Goal: Navigation & Orientation: Find specific page/section

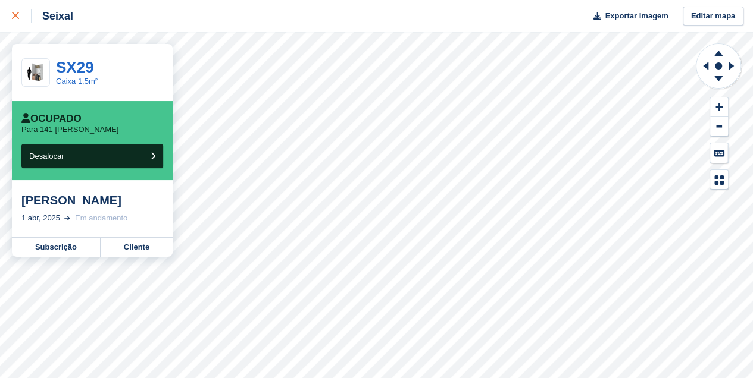
click at [14, 18] on icon at bounding box center [15, 15] width 7 height 7
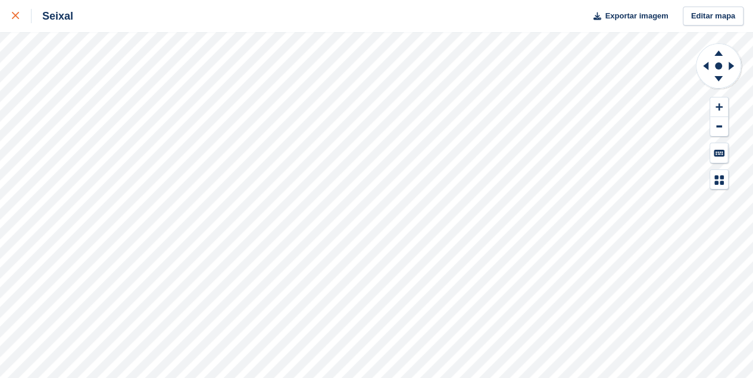
click at [13, 16] on icon at bounding box center [15, 15] width 7 height 7
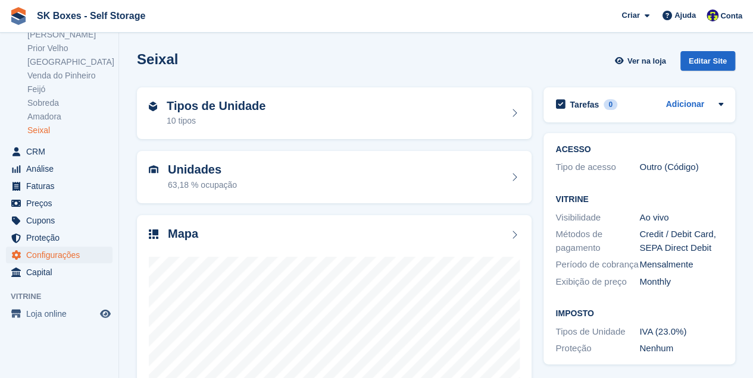
scroll to position [119, 0]
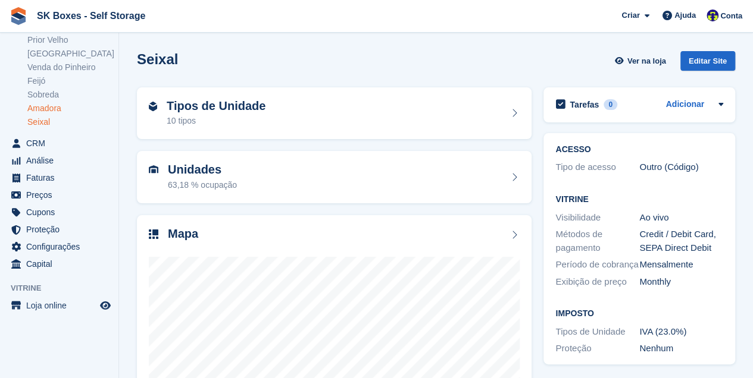
click at [42, 106] on link "Amadora" at bounding box center [69, 108] width 85 height 11
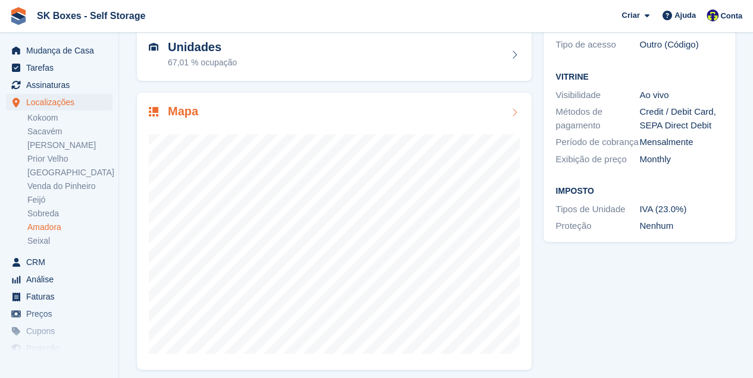
scroll to position [129, 0]
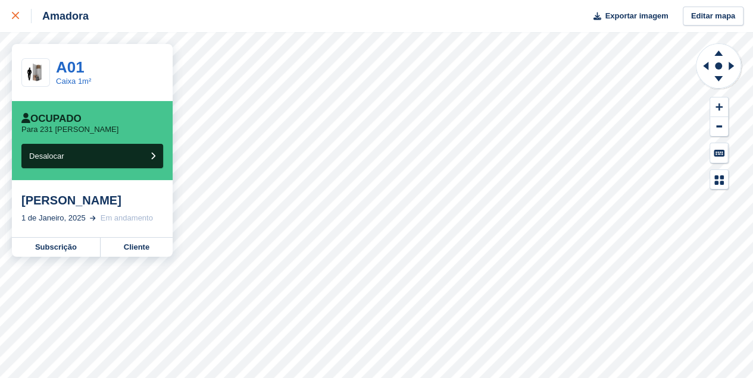
click at [17, 14] on icon at bounding box center [15, 15] width 7 height 7
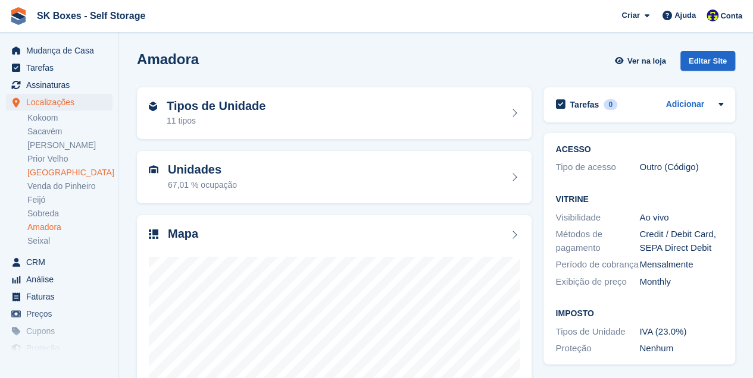
click at [43, 169] on link "[GEOGRAPHIC_DATA]" at bounding box center [69, 172] width 85 height 11
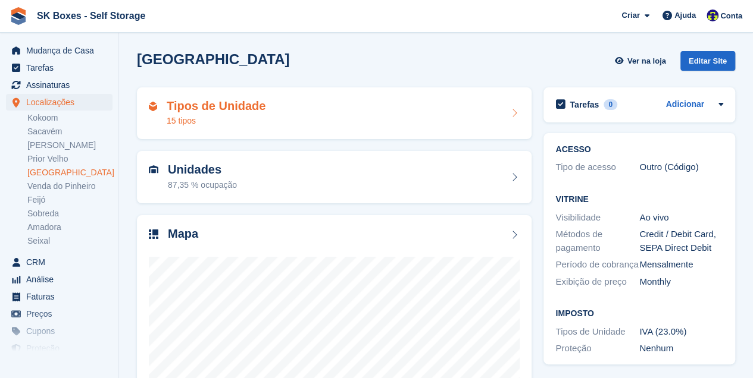
click at [192, 112] on h2 "Tipos de Unidade" at bounding box center [216, 106] width 99 height 14
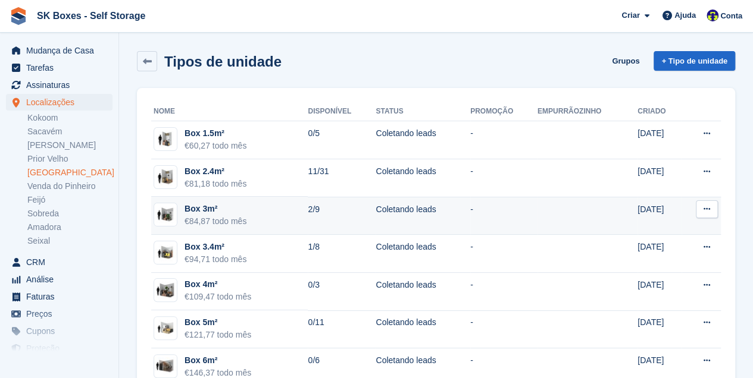
click at [708, 214] on button at bounding box center [707, 210] width 22 height 18
click at [707, 214] on button at bounding box center [707, 210] width 22 height 18
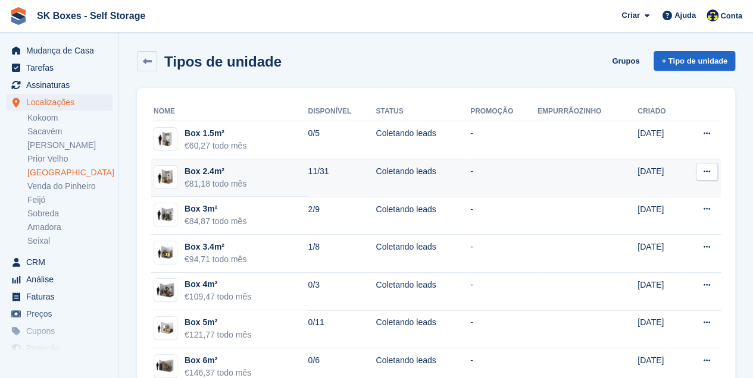
drag, startPoint x: 33, startPoint y: 174, endPoint x: 211, endPoint y: 195, distance: 179.2
click at [33, 174] on link "[GEOGRAPHIC_DATA]" at bounding box center [69, 172] width 85 height 11
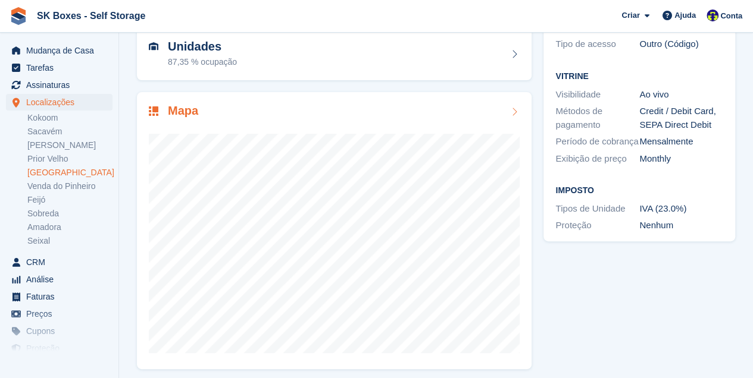
scroll to position [129, 0]
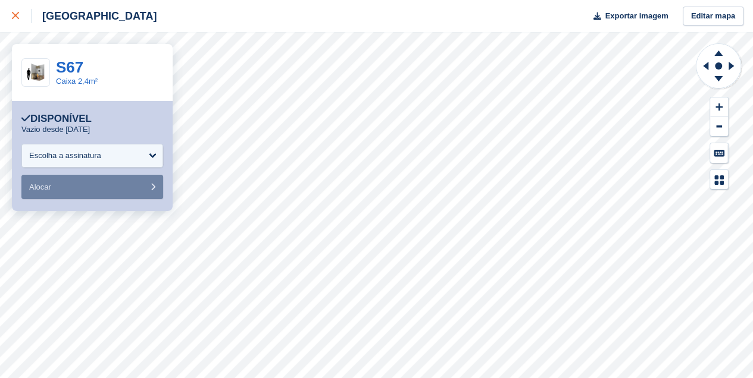
click at [15, 14] on icon at bounding box center [15, 15] width 7 height 7
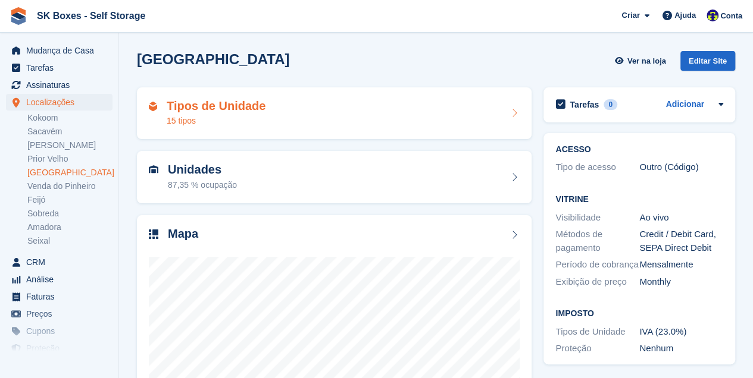
click at [171, 113] on div "Tipos de Unidade 15 tipos" at bounding box center [216, 113] width 99 height 29
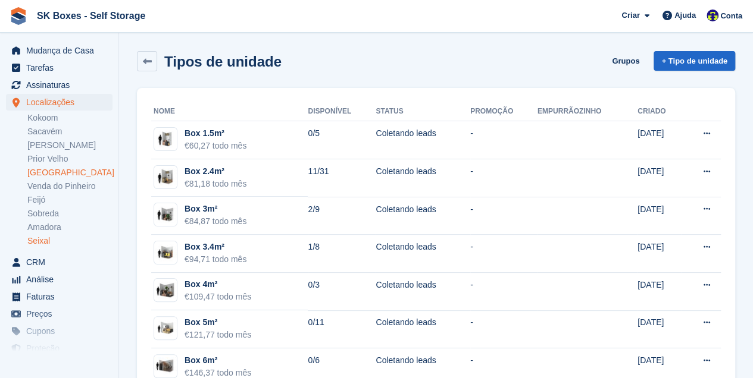
click at [50, 237] on link "Seixal" at bounding box center [69, 241] width 85 height 11
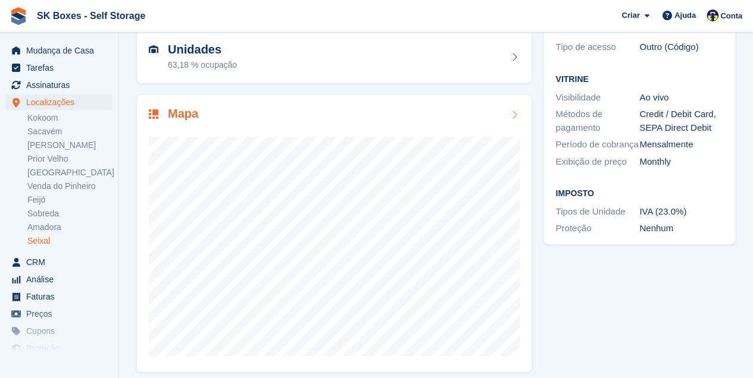
scroll to position [129, 0]
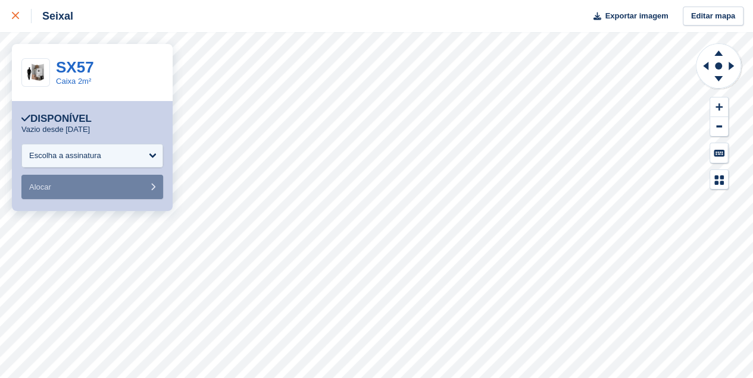
click at [11, 18] on link at bounding box center [16, 16] width 32 height 32
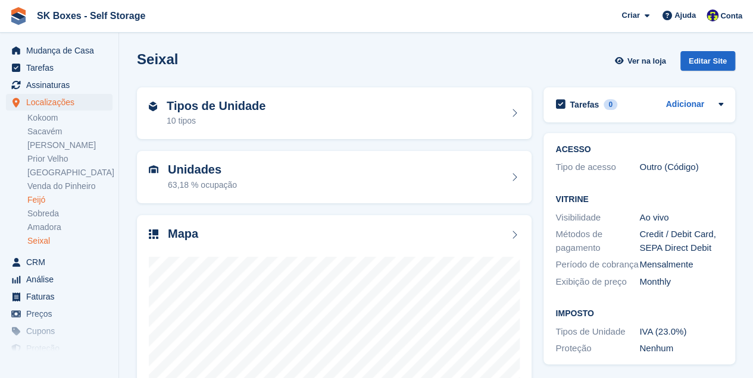
click at [43, 204] on link "Feijó" at bounding box center [69, 200] width 85 height 11
click at [380, 224] on div "Mapa" at bounding box center [334, 354] width 395 height 278
